Goal: Task Accomplishment & Management: Use online tool/utility

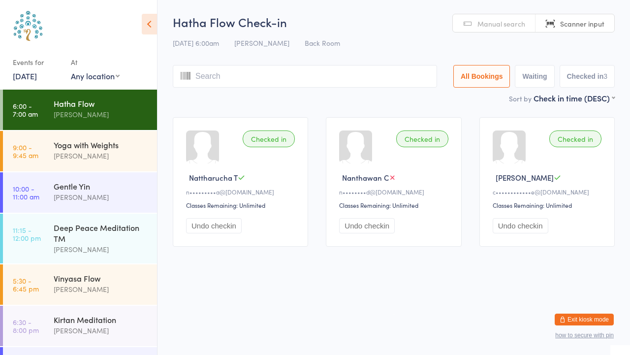
click at [222, 80] on input "search" at bounding box center [305, 76] width 264 height 23
click at [222, 80] on input "m" at bounding box center [305, 76] width 264 height 23
type input "michae"
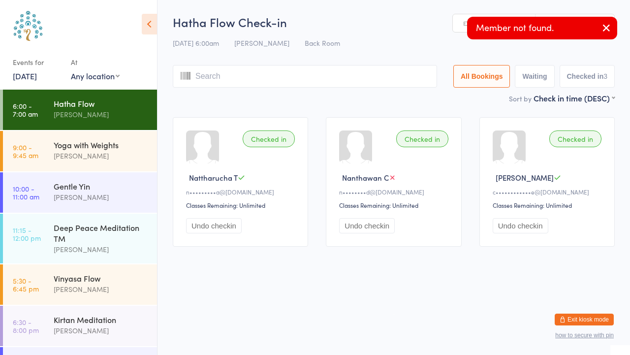
type input "l"
click at [604, 29] on icon "button" at bounding box center [606, 28] width 12 height 12
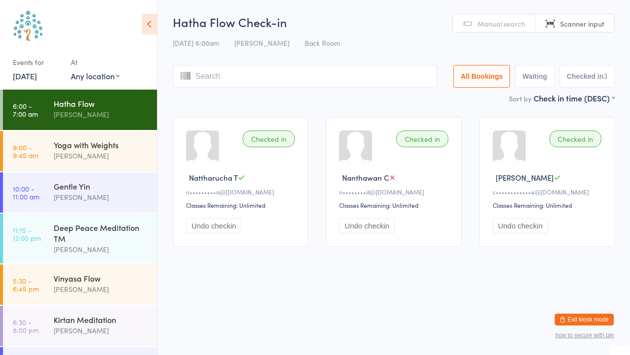
click at [507, 21] on span "Manual search" at bounding box center [501, 24] width 48 height 10
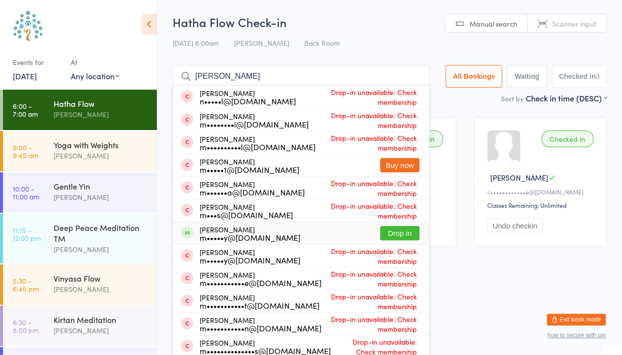
type input "[PERSON_NAME]"
click at [397, 234] on button "Drop in" at bounding box center [399, 233] width 39 height 14
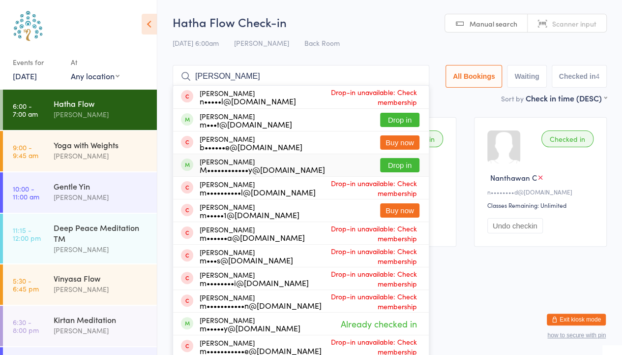
type input "[PERSON_NAME]"
click at [408, 164] on button "Drop in" at bounding box center [399, 165] width 39 height 14
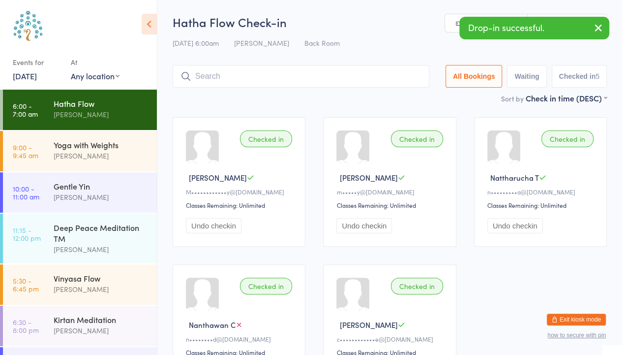
click at [203, 76] on input "search" at bounding box center [301, 76] width 257 height 23
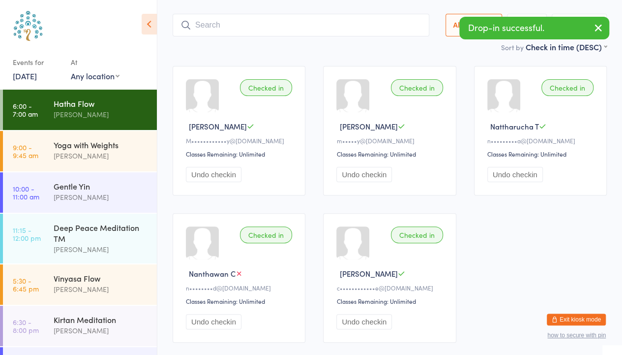
scroll to position [65, 0]
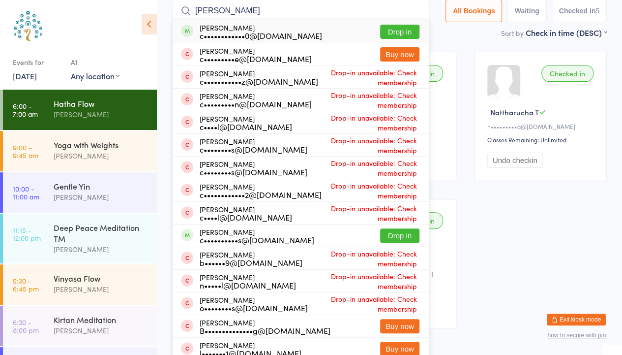
type input "[PERSON_NAME]"
click at [400, 31] on button "Drop in" at bounding box center [399, 32] width 39 height 14
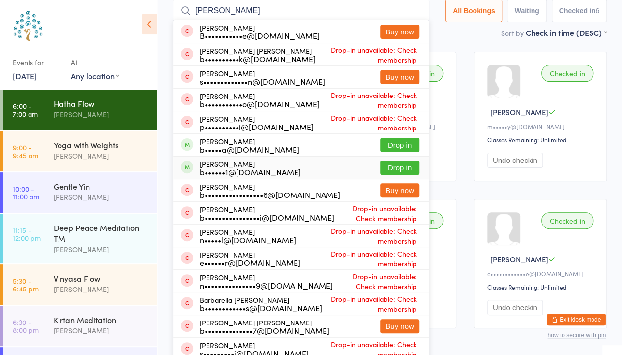
type input "[PERSON_NAME]"
click at [411, 162] on button "Drop in" at bounding box center [399, 167] width 39 height 14
